Goal: Obtain resource: Download file/media

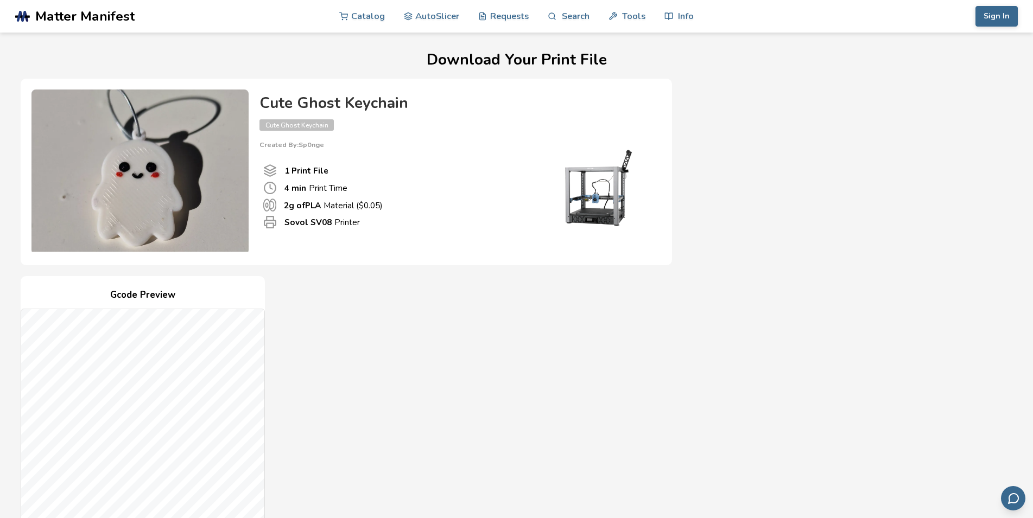
scroll to position [332, 0]
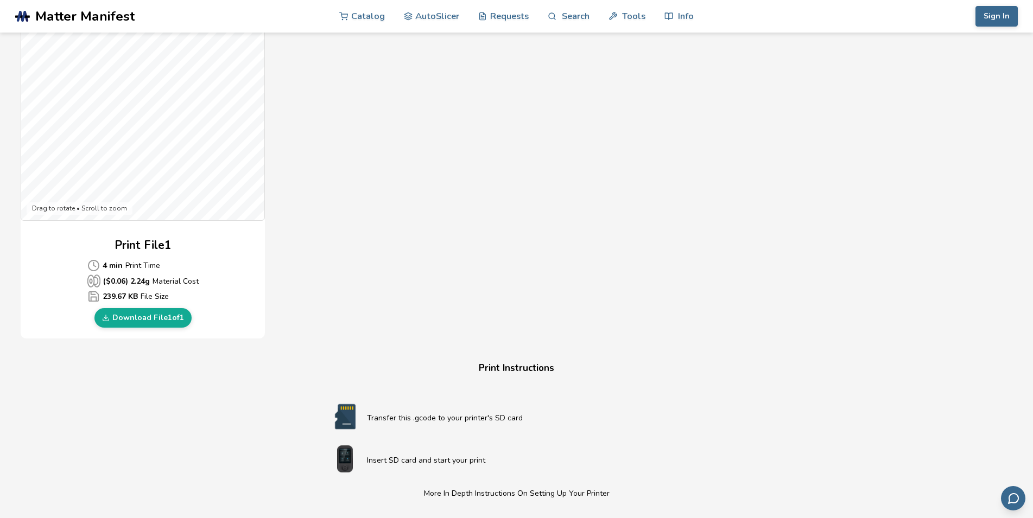
click at [40, 274] on div "Print File 1 4 min Print Time ($ 0.06 ) 2.24 g Material Cost 239.67 KB File Siz…" at bounding box center [143, 282] width 244 height 91
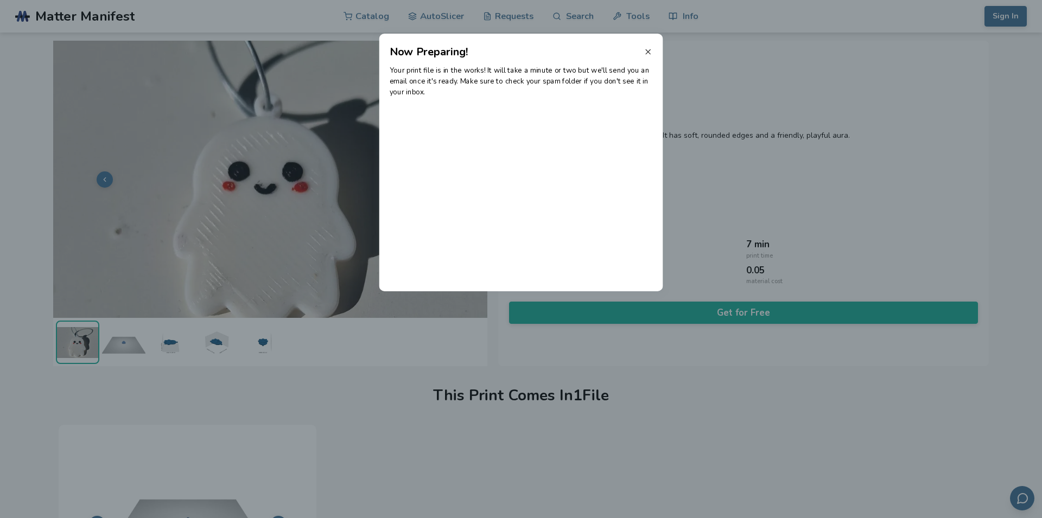
click at [650, 49] on icon at bounding box center [648, 52] width 9 height 9
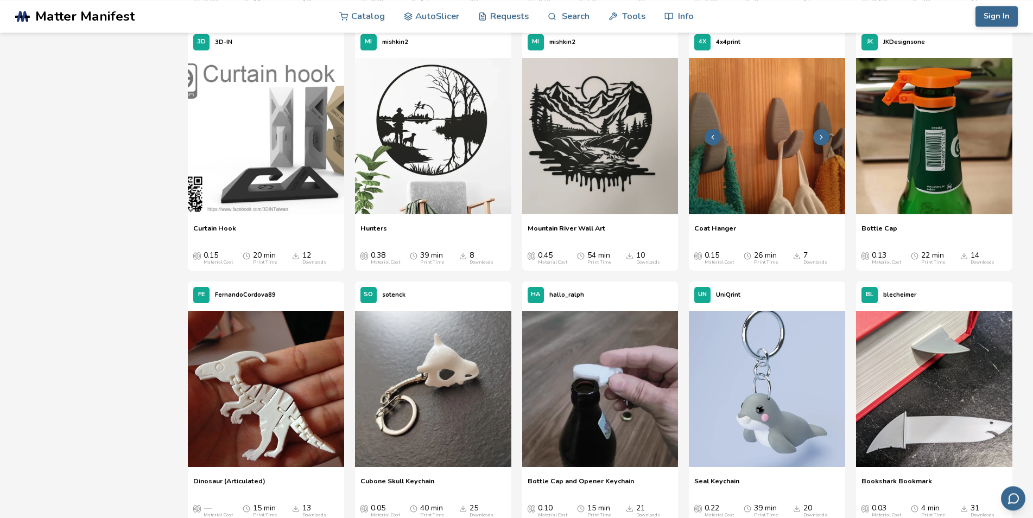
scroll to position [919, 0]
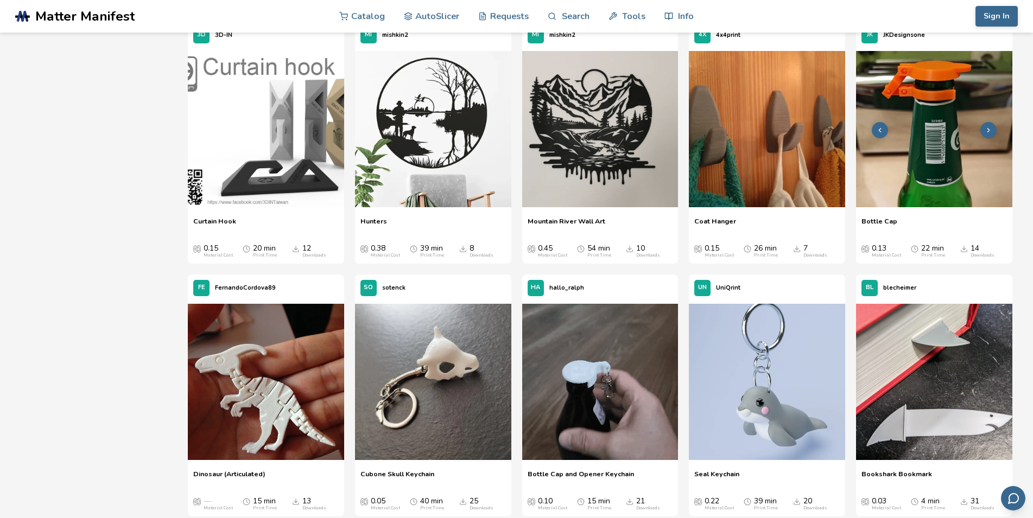
click at [910, 185] on img at bounding box center [934, 129] width 156 height 156
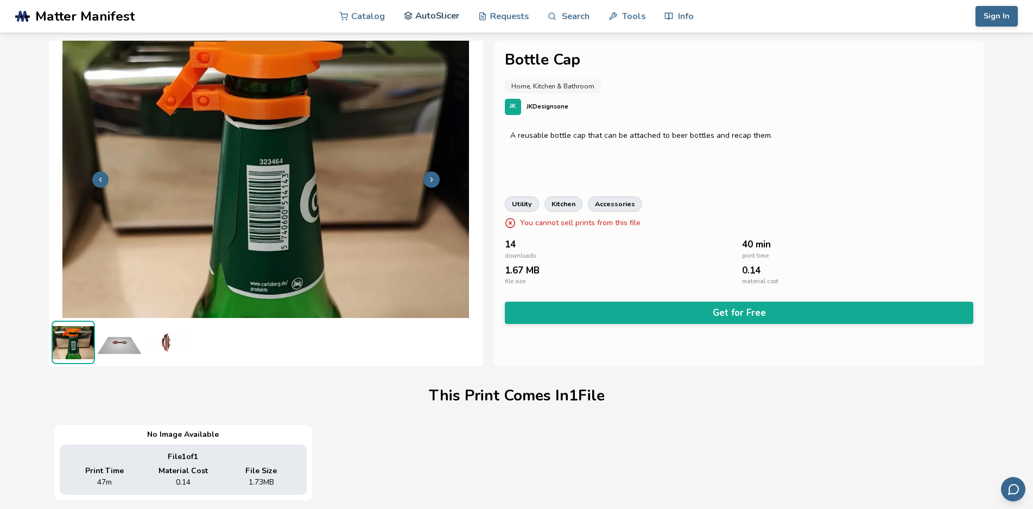
click at [438, 18] on link "AutoSlicer" at bounding box center [432, 15] width 56 height 33
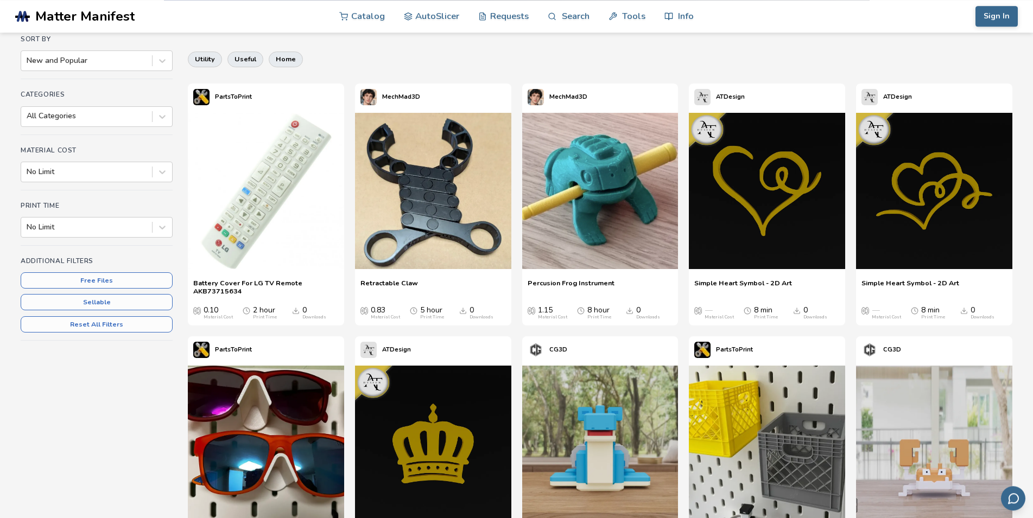
scroll to position [111, 0]
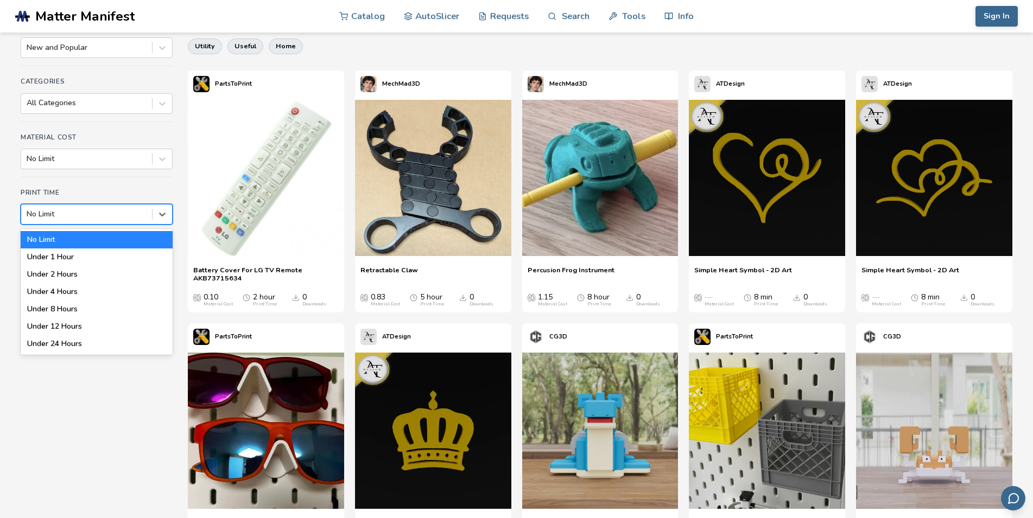
click at [72, 212] on div at bounding box center [87, 214] width 120 height 11
click at [79, 256] on div "Under 1 Hour" at bounding box center [97, 257] width 152 height 17
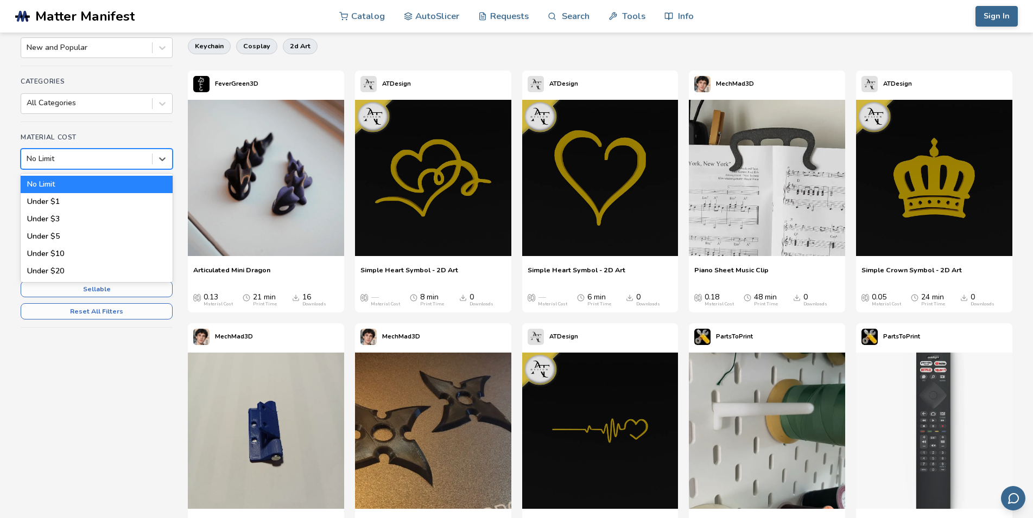
click at [100, 165] on div at bounding box center [87, 159] width 120 height 11
click at [93, 186] on div "No Limit" at bounding box center [97, 184] width 152 height 17
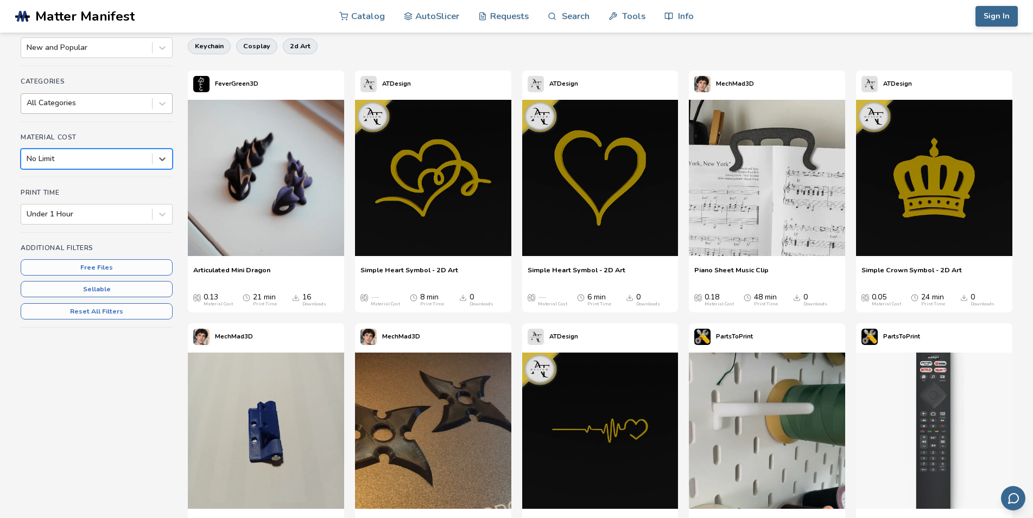
click at [93, 106] on div at bounding box center [87, 103] width 120 height 11
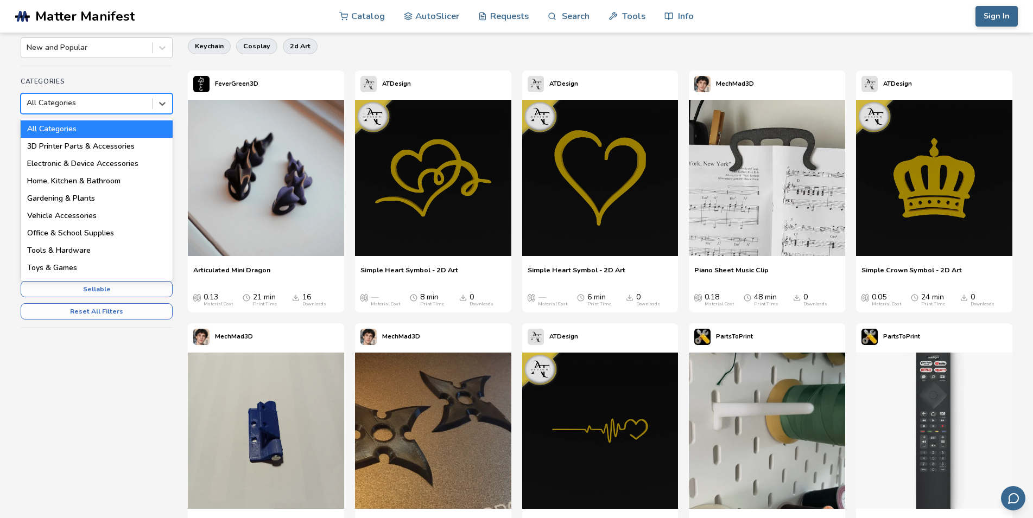
click at [91, 106] on div at bounding box center [87, 103] width 120 height 11
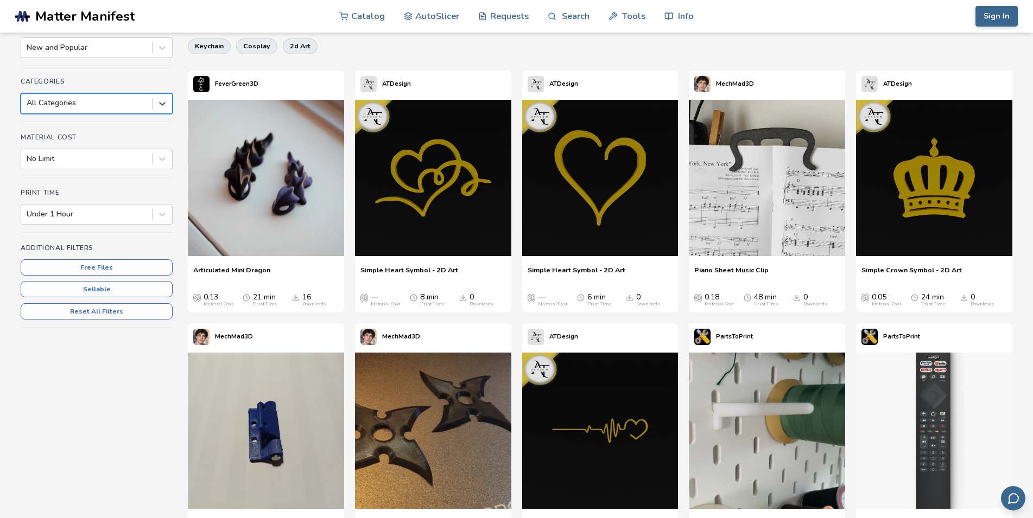
click at [95, 60] on div "Sort By New and Popular" at bounding box center [97, 44] width 152 height 44
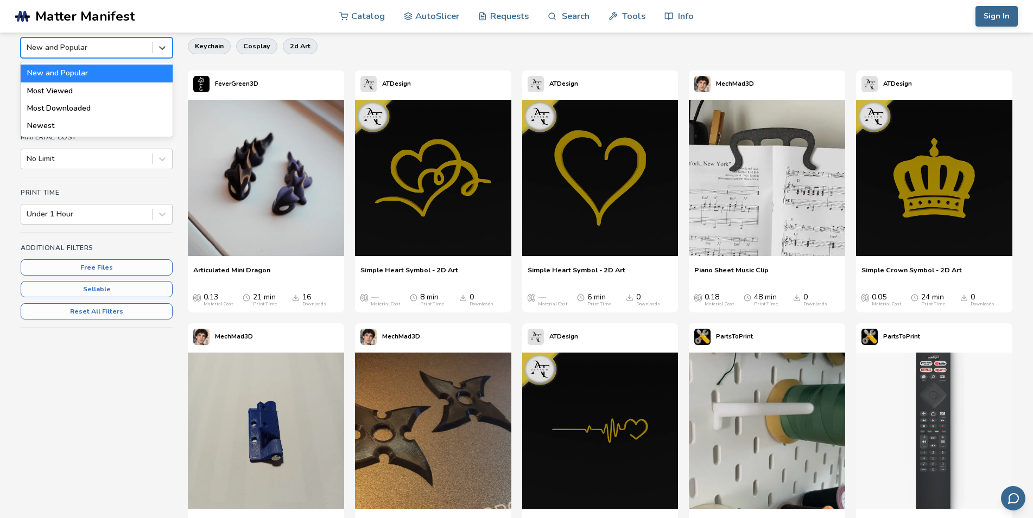
click at [96, 52] on div at bounding box center [87, 47] width 120 height 11
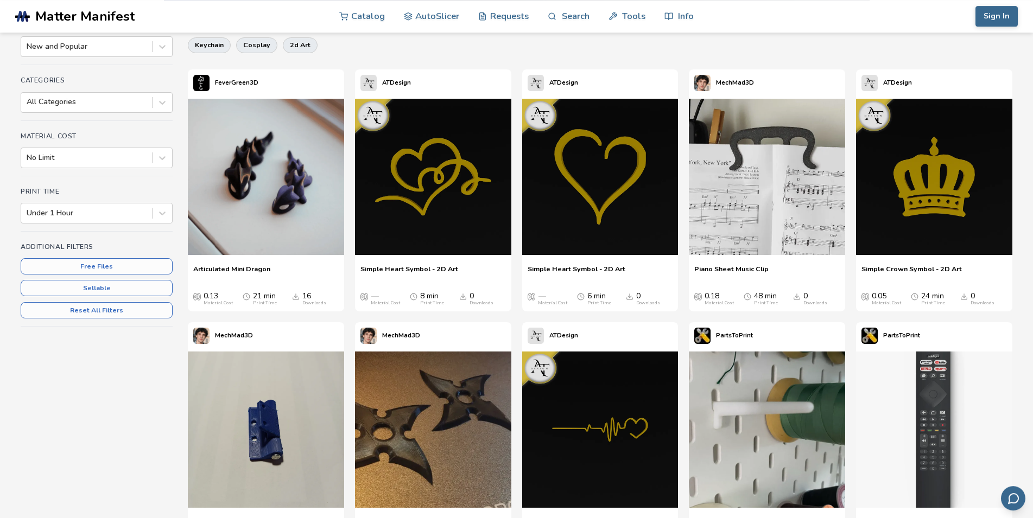
scroll to position [166, 0]
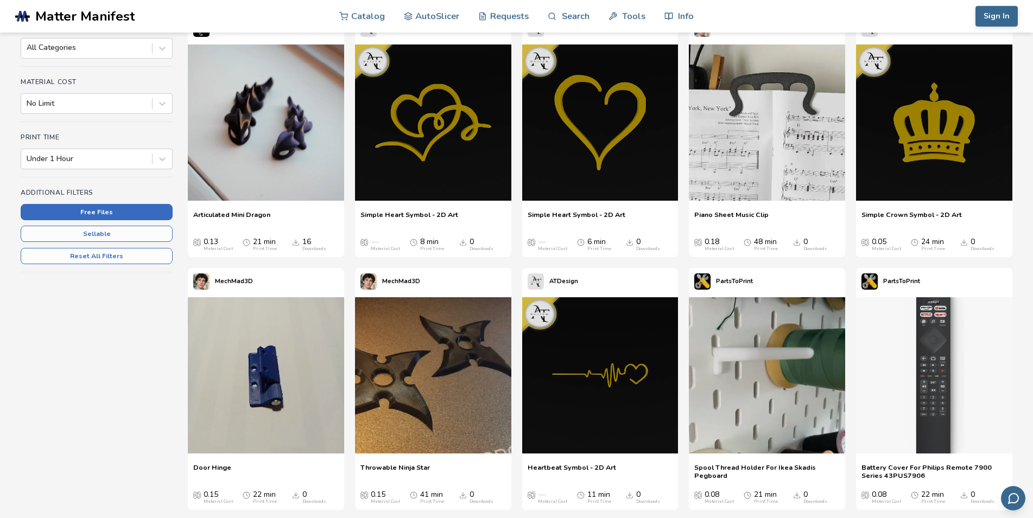
click at [62, 209] on button "Free Files" at bounding box center [97, 212] width 152 height 16
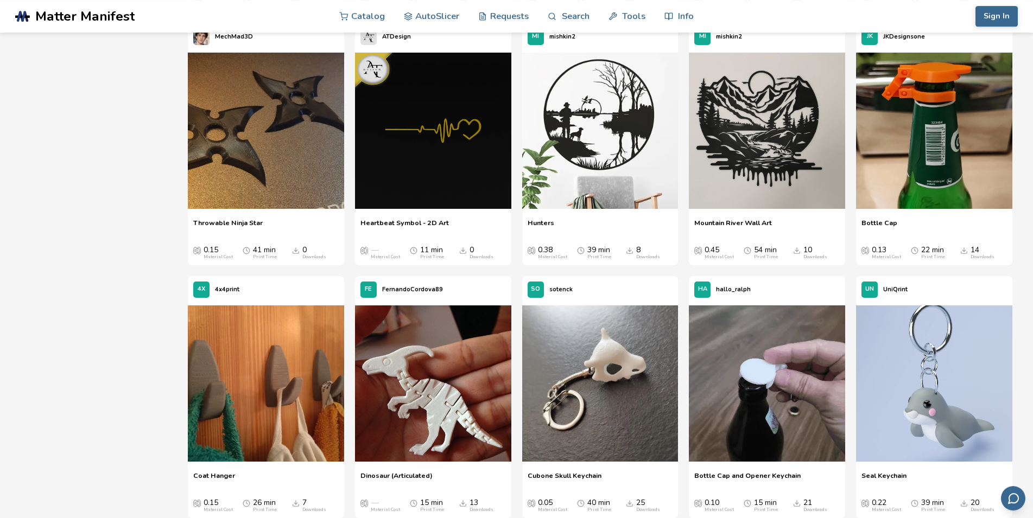
scroll to position [420, 0]
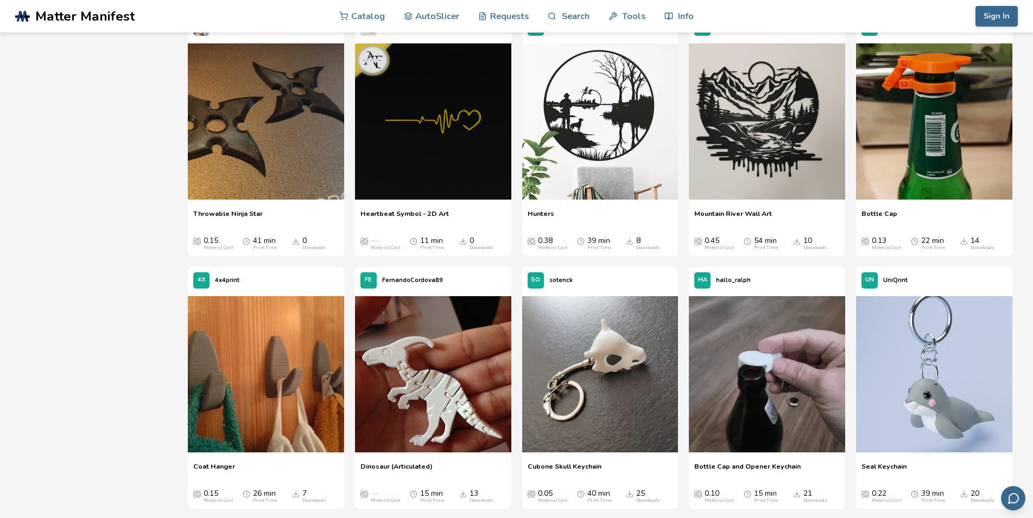
click at [889, 218] on span "Bottle Cap" at bounding box center [880, 218] width 36 height 16
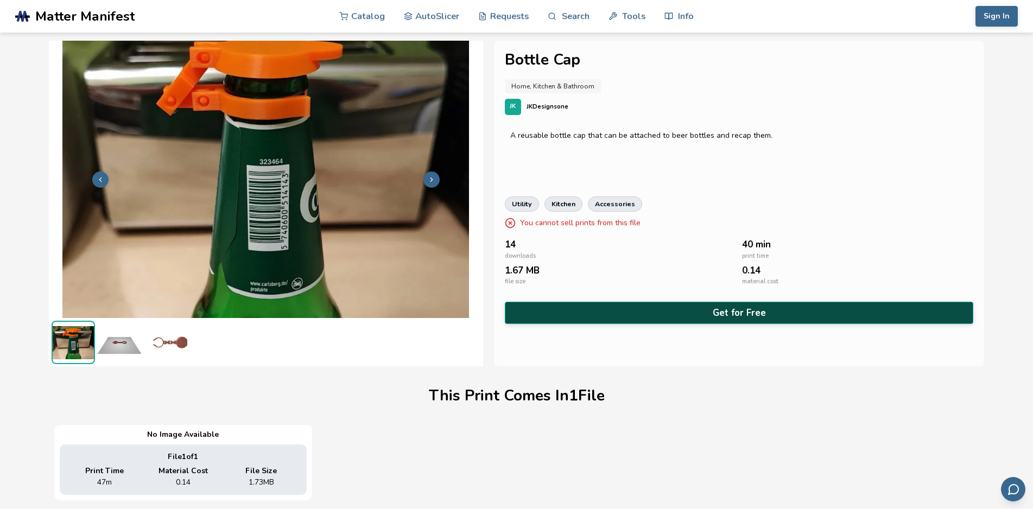
click at [705, 311] on button "Get for Free" at bounding box center [739, 313] width 469 height 22
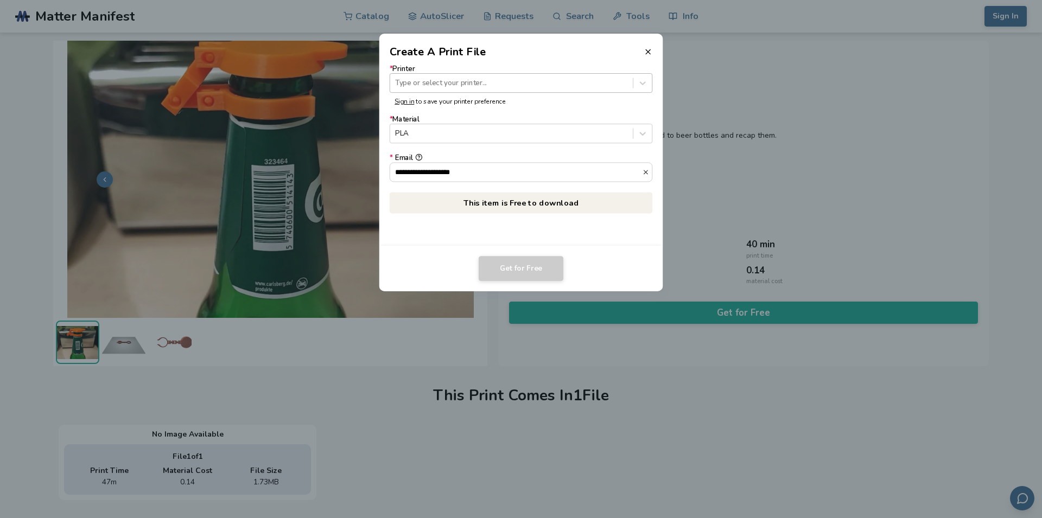
click at [492, 82] on div at bounding box center [511, 83] width 232 height 10
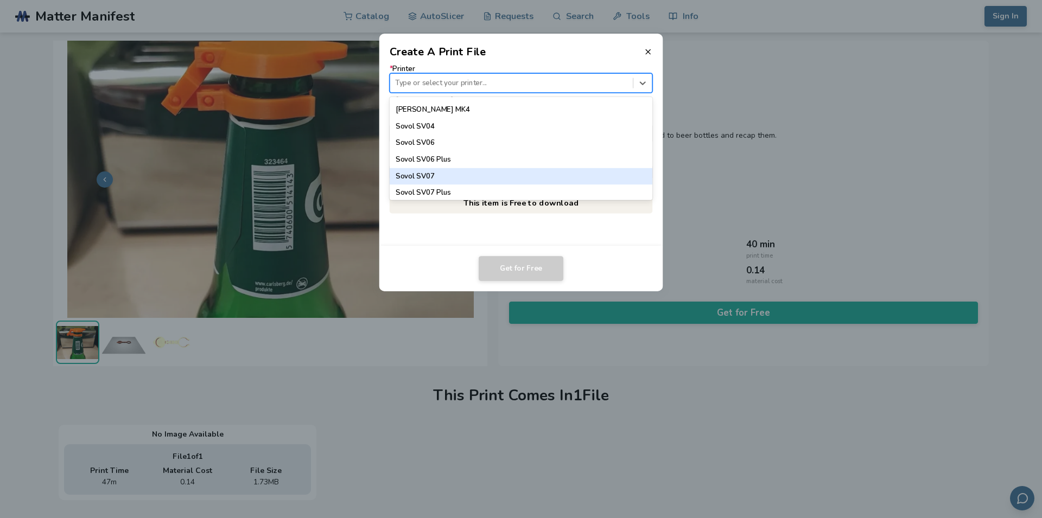
scroll to position [1011, 0]
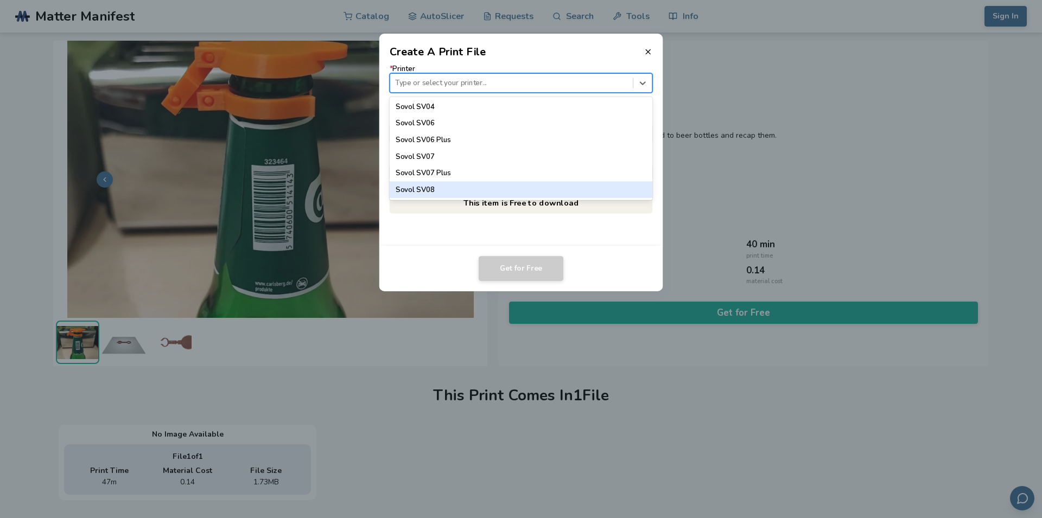
click at [453, 190] on div "Sovol SV08" at bounding box center [521, 189] width 263 height 16
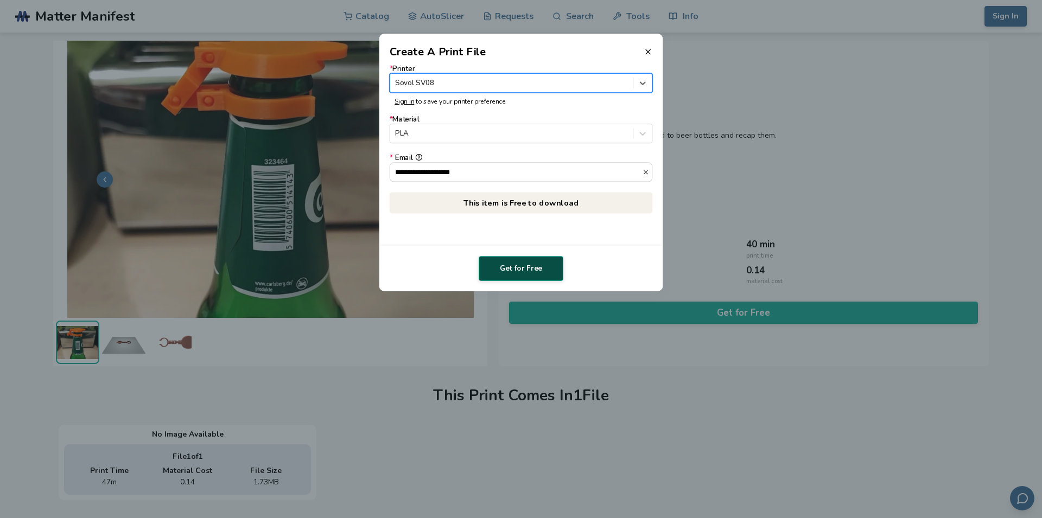
click at [503, 267] on button "Get for Free" at bounding box center [521, 268] width 85 height 25
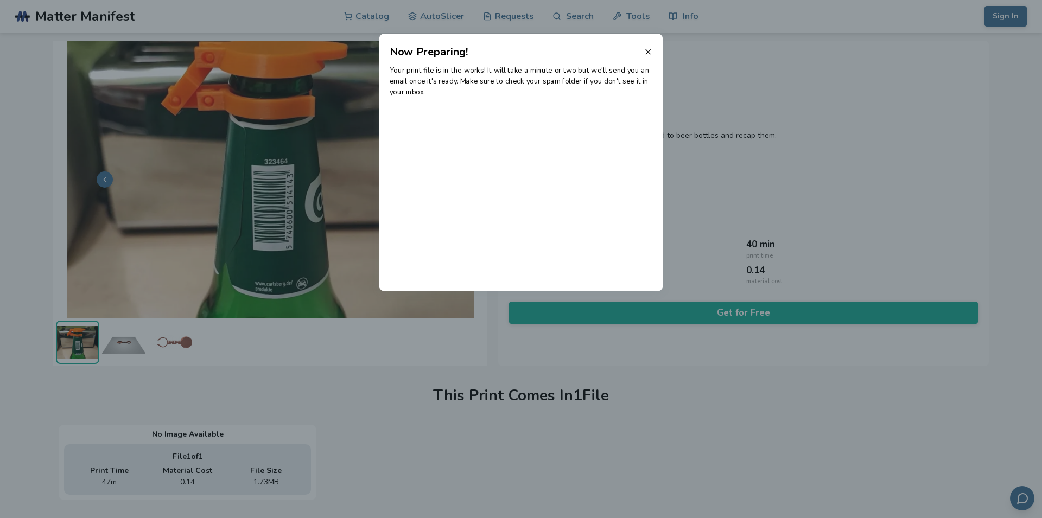
click at [132, 339] on dialog "Now Preparing! Your print file is in the works! It will take a minute or two bu…" at bounding box center [521, 259] width 990 height 492
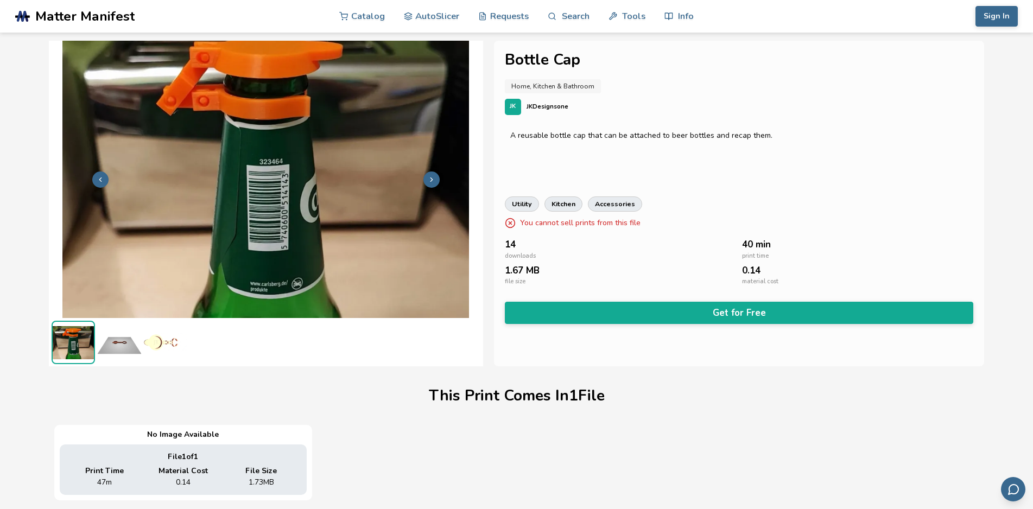
click at [129, 345] on img at bounding box center [119, 342] width 43 height 43
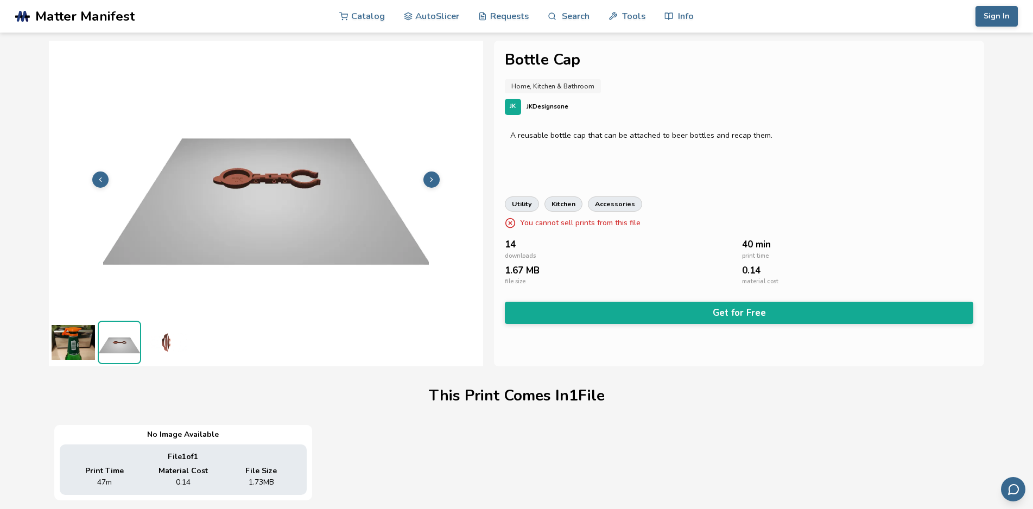
click at [162, 342] on img at bounding box center [165, 342] width 43 height 43
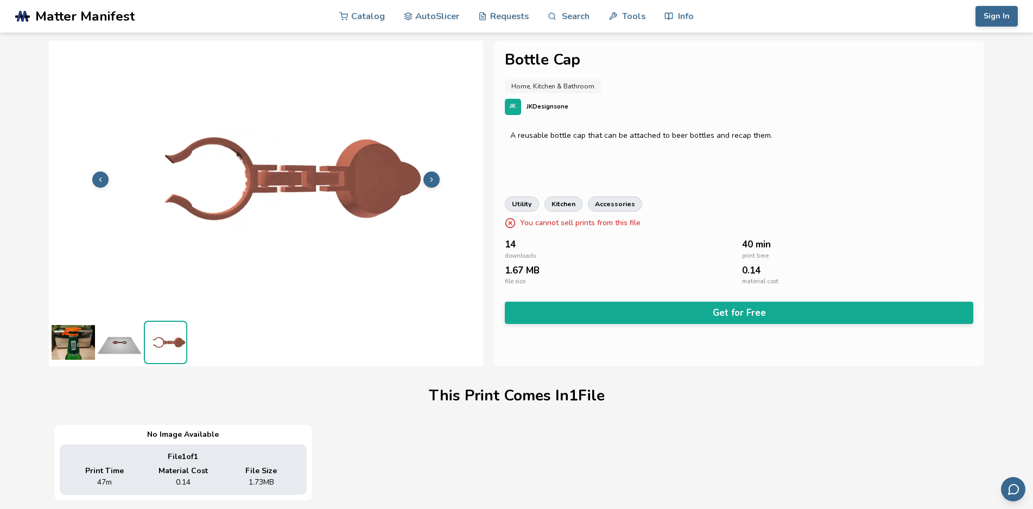
click at [281, 175] on img at bounding box center [266, 179] width 434 height 326
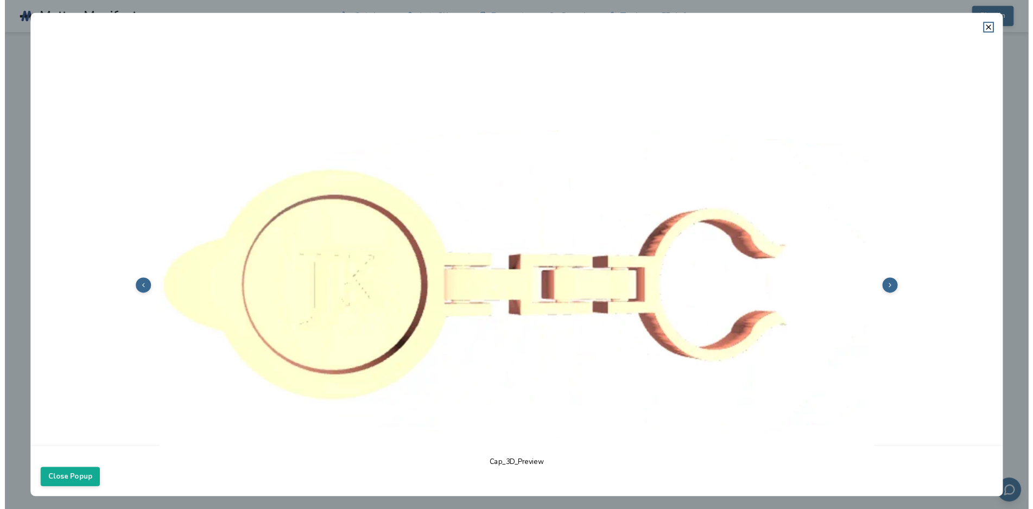
scroll to position [124, 0]
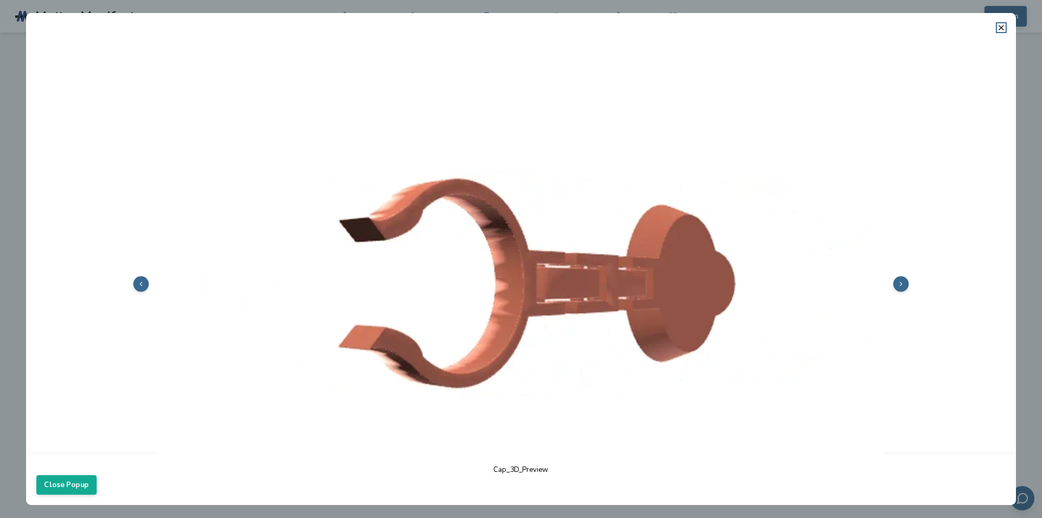
click at [26, 249] on dialog "Cap_3D_Preview Close Popup" at bounding box center [521, 259] width 990 height 492
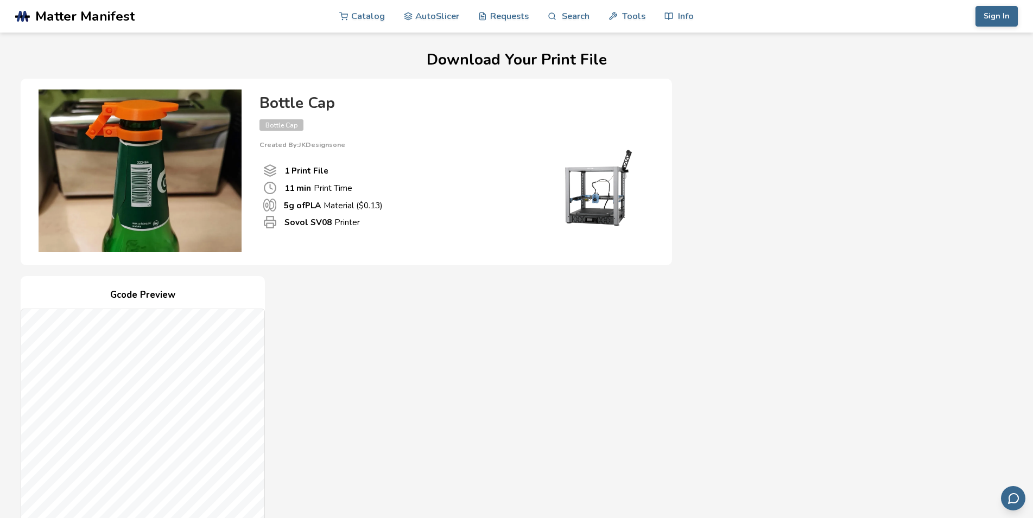
scroll to position [277, 0]
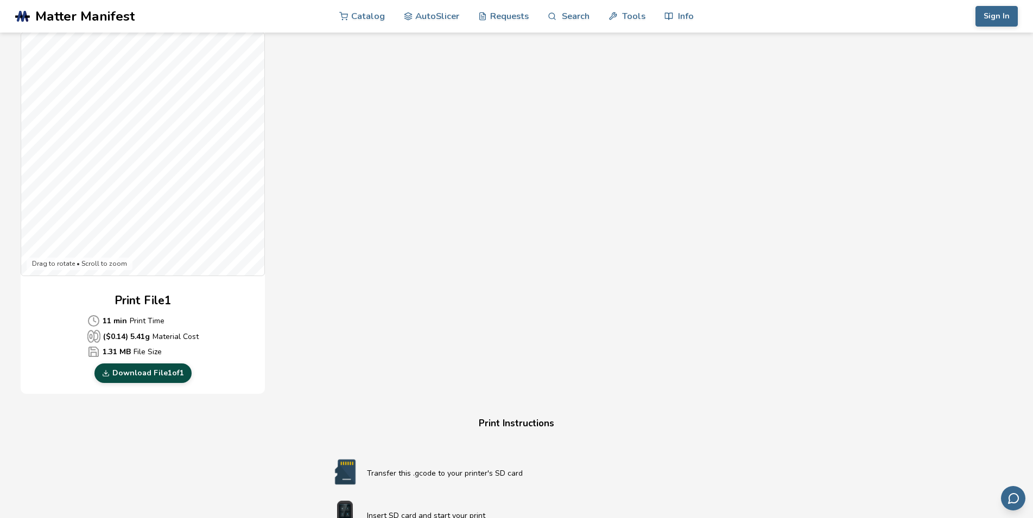
click at [157, 375] on link "Download File 1 of 1" at bounding box center [142, 374] width 97 height 20
